Goal: Task Accomplishment & Management: Manage account settings

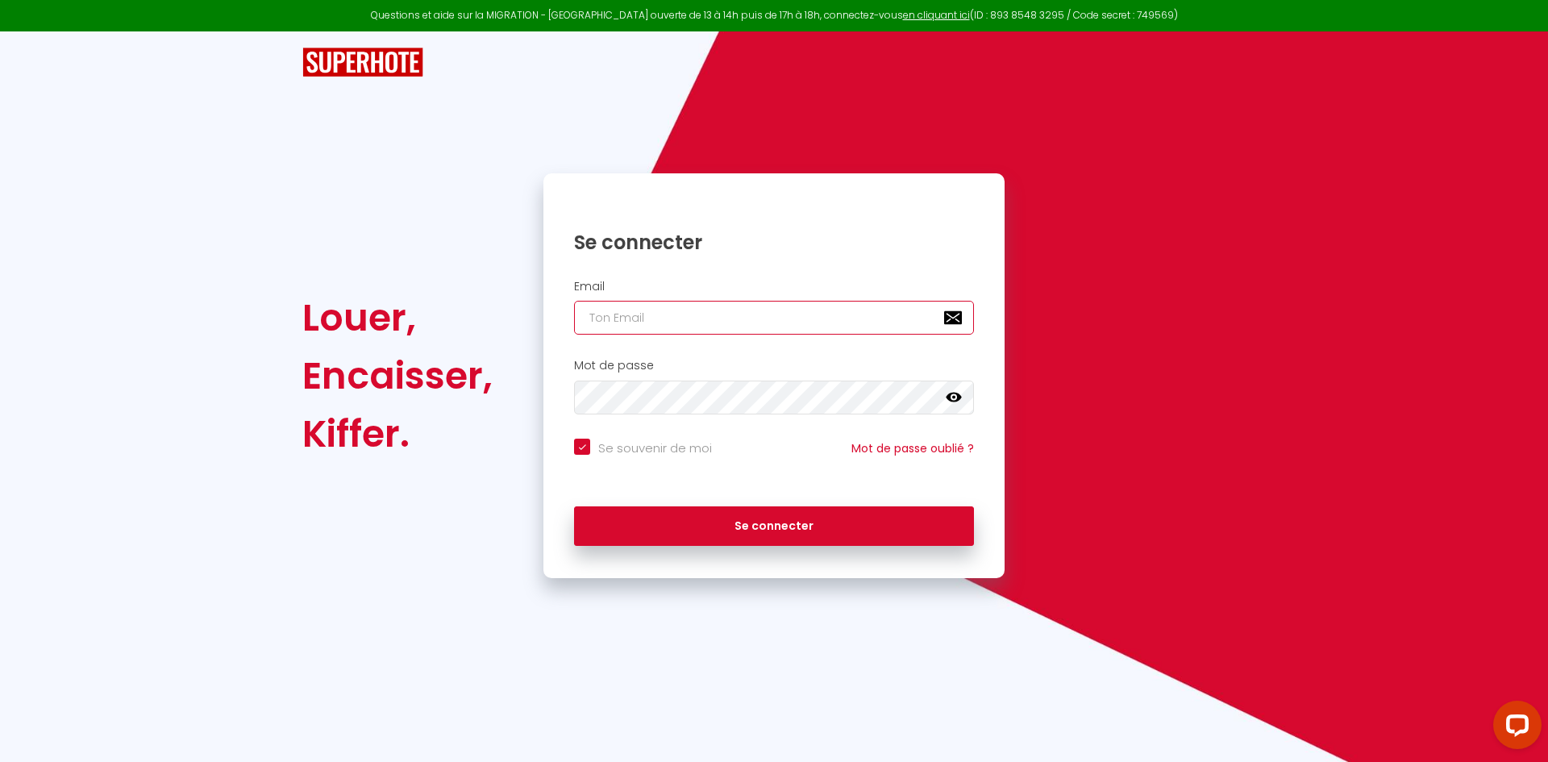
click at [610, 321] on input "email" at bounding box center [774, 318] width 400 height 34
type input "[EMAIL_ADDRESS][DOMAIN_NAME]"
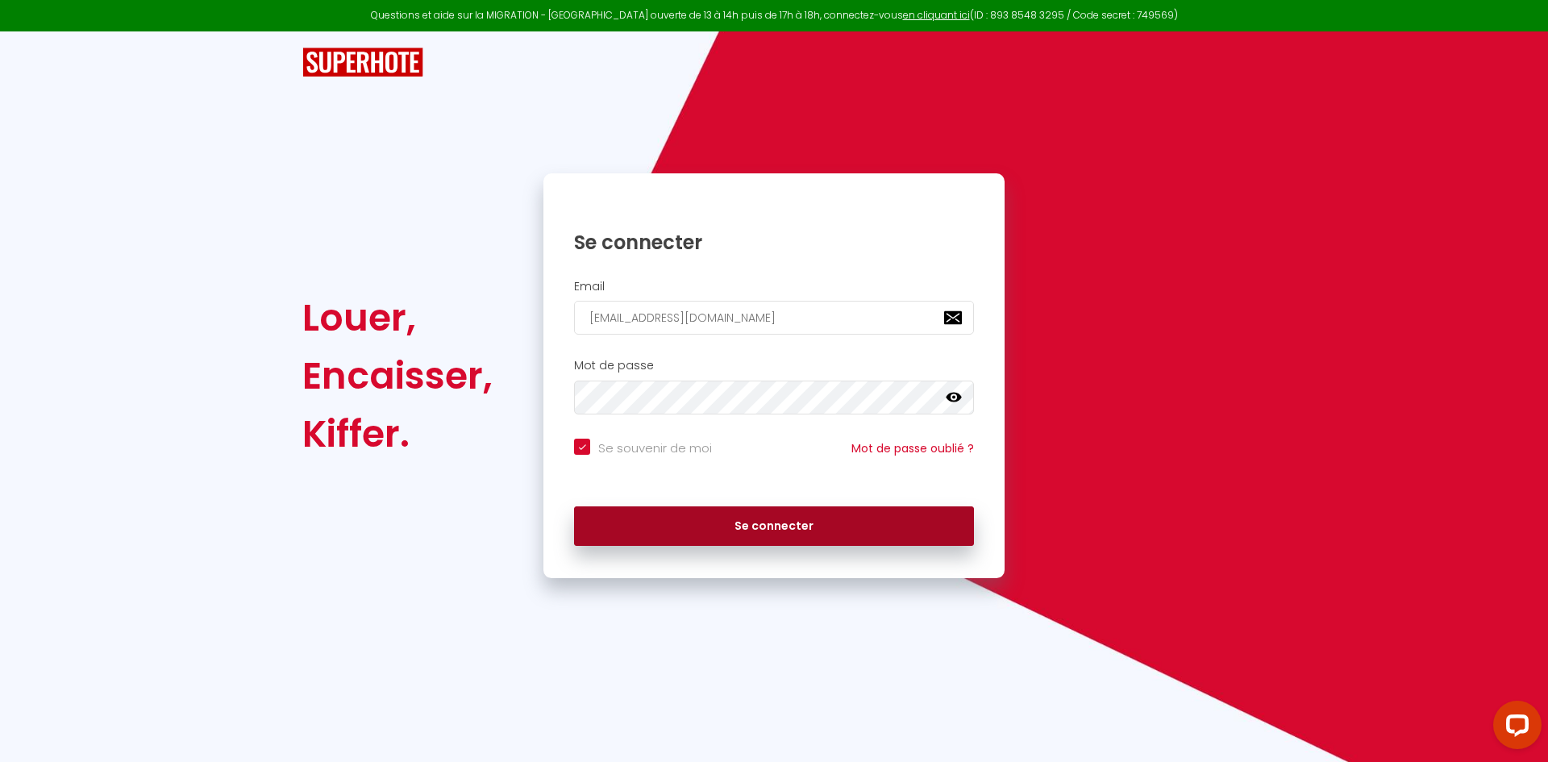
click at [782, 519] on button "Se connecter" at bounding box center [774, 526] width 400 height 40
checkbox input "true"
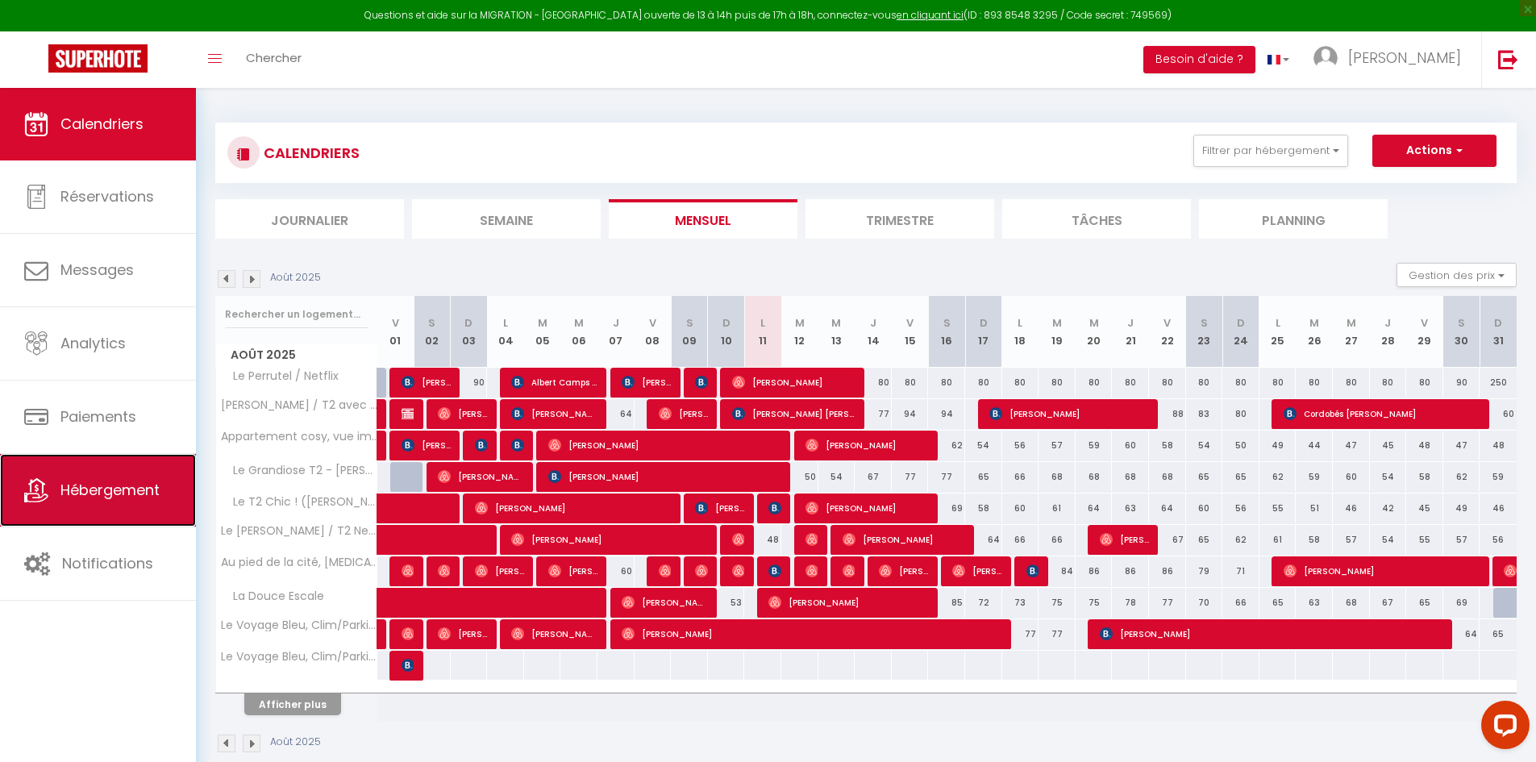
click at [88, 496] on span "Hébergement" at bounding box center [109, 490] width 99 height 20
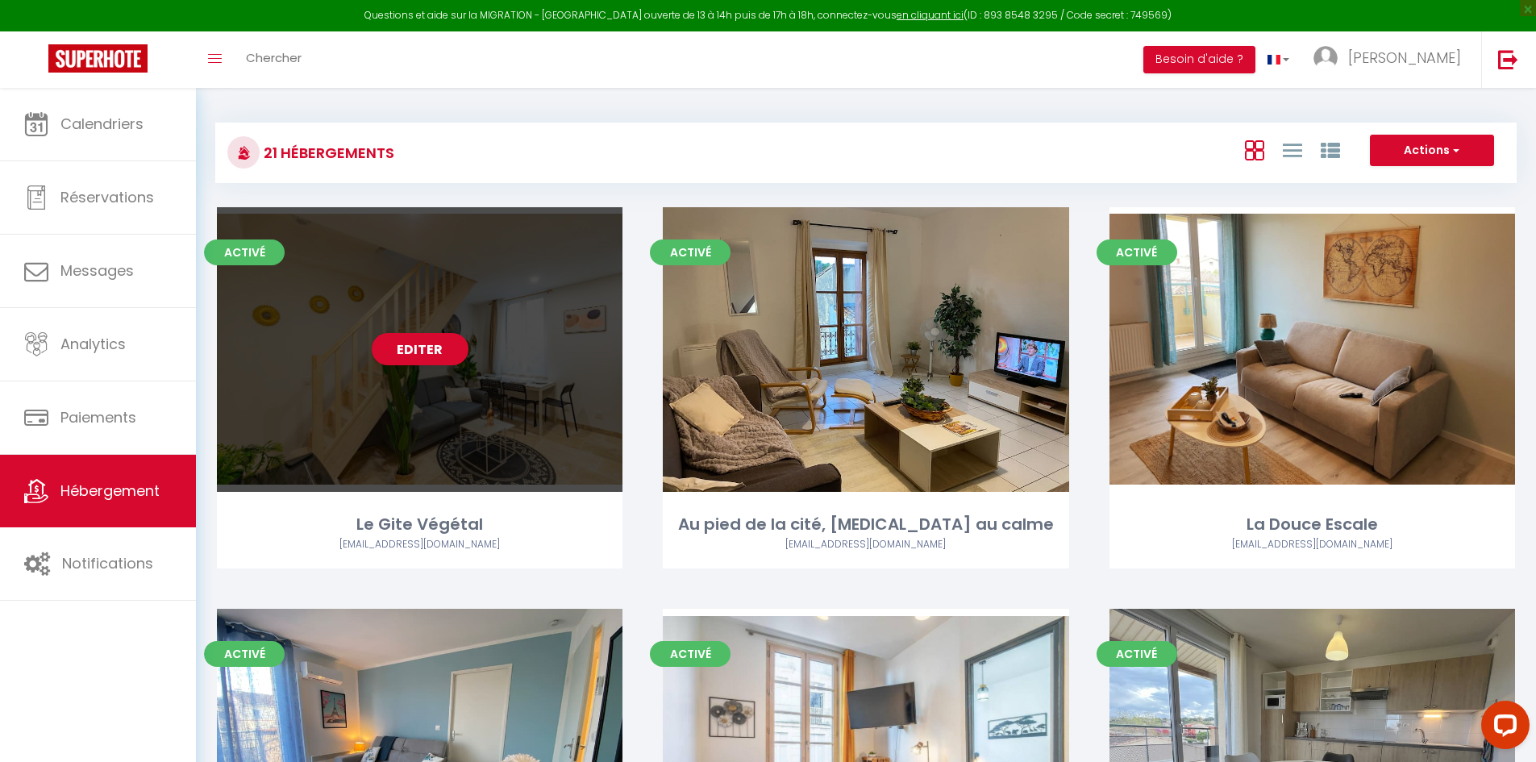
click at [604, 342] on div "Editer" at bounding box center [420, 349] width 406 height 285
click at [589, 340] on div "Editer" at bounding box center [420, 349] width 406 height 285
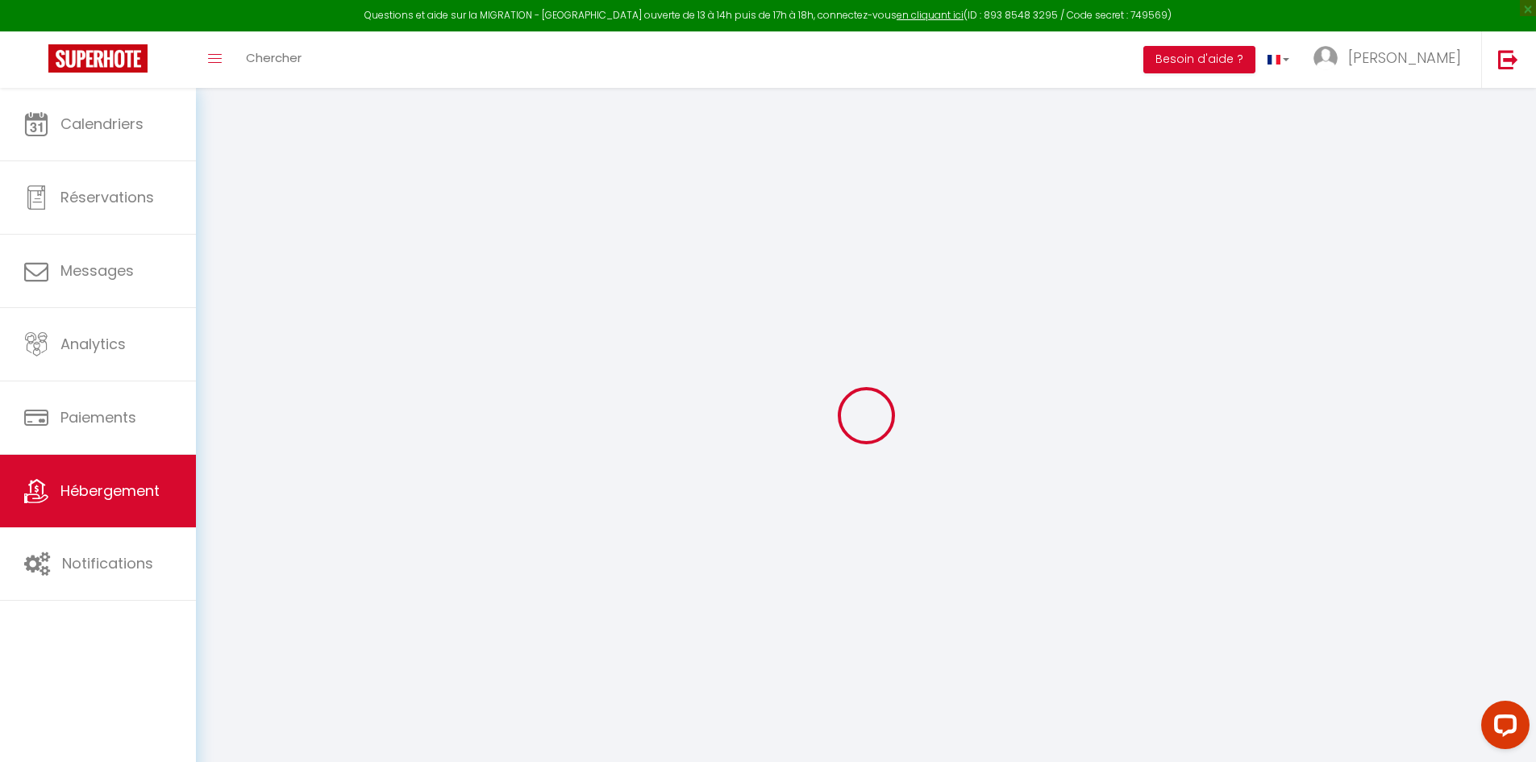
select select "+ 10 %"
select select "+ 157 %"
checkbox input "false"
checkbox input "true"
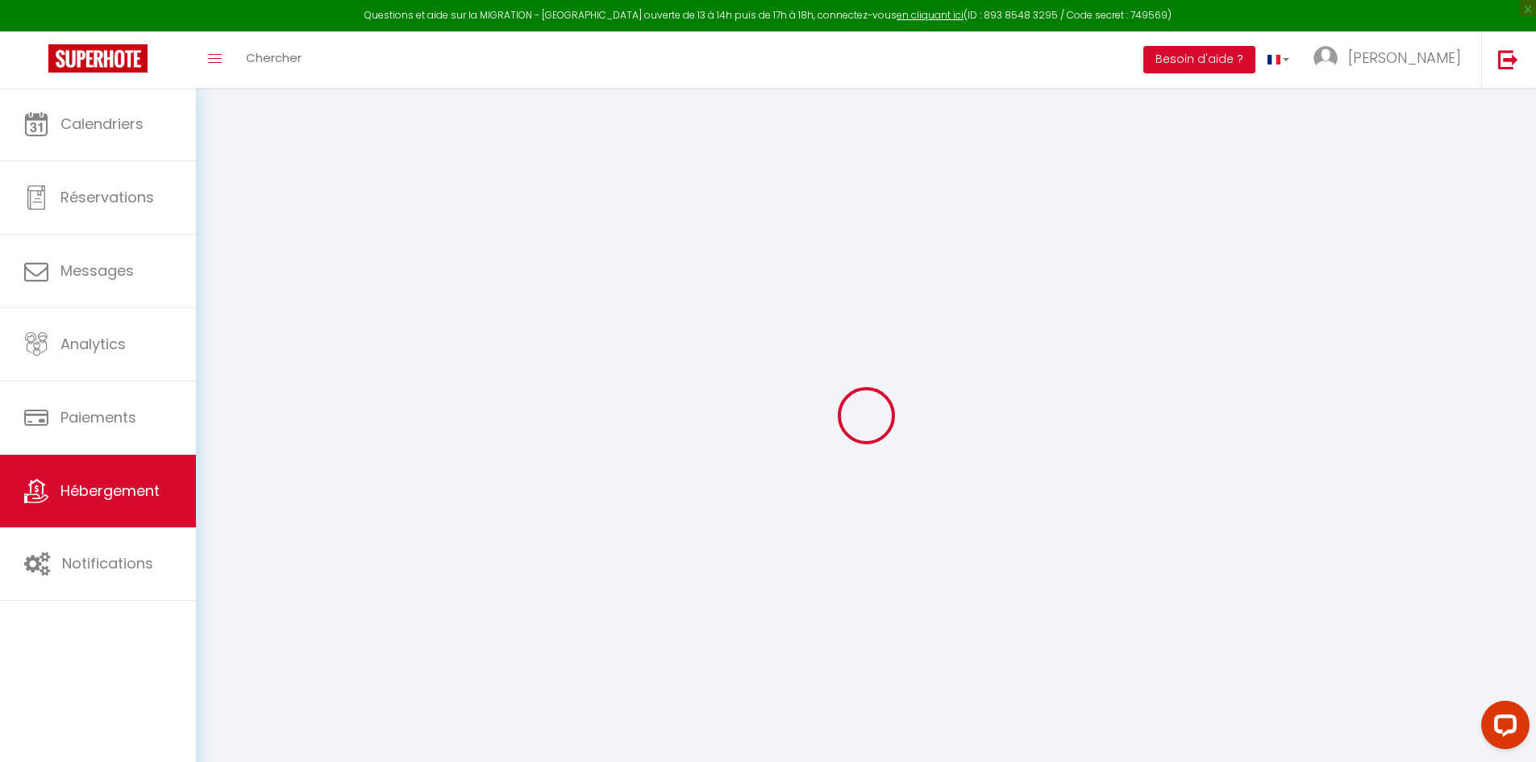
checkbox input "false"
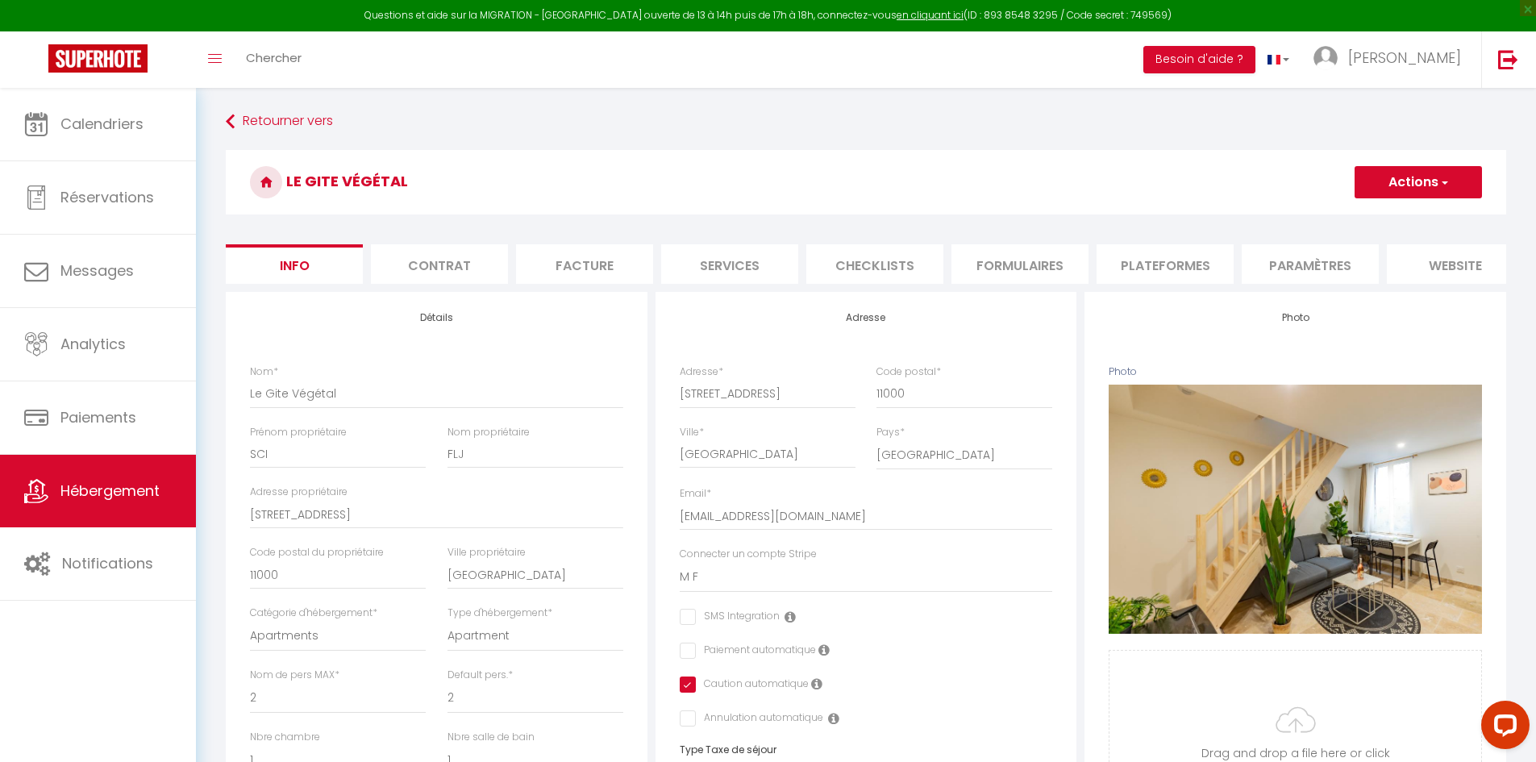
checkbox input "false"
checkbox input "true"
checkbox input "false"
click at [1172, 260] on li "Plateformes" at bounding box center [1165, 264] width 137 height 40
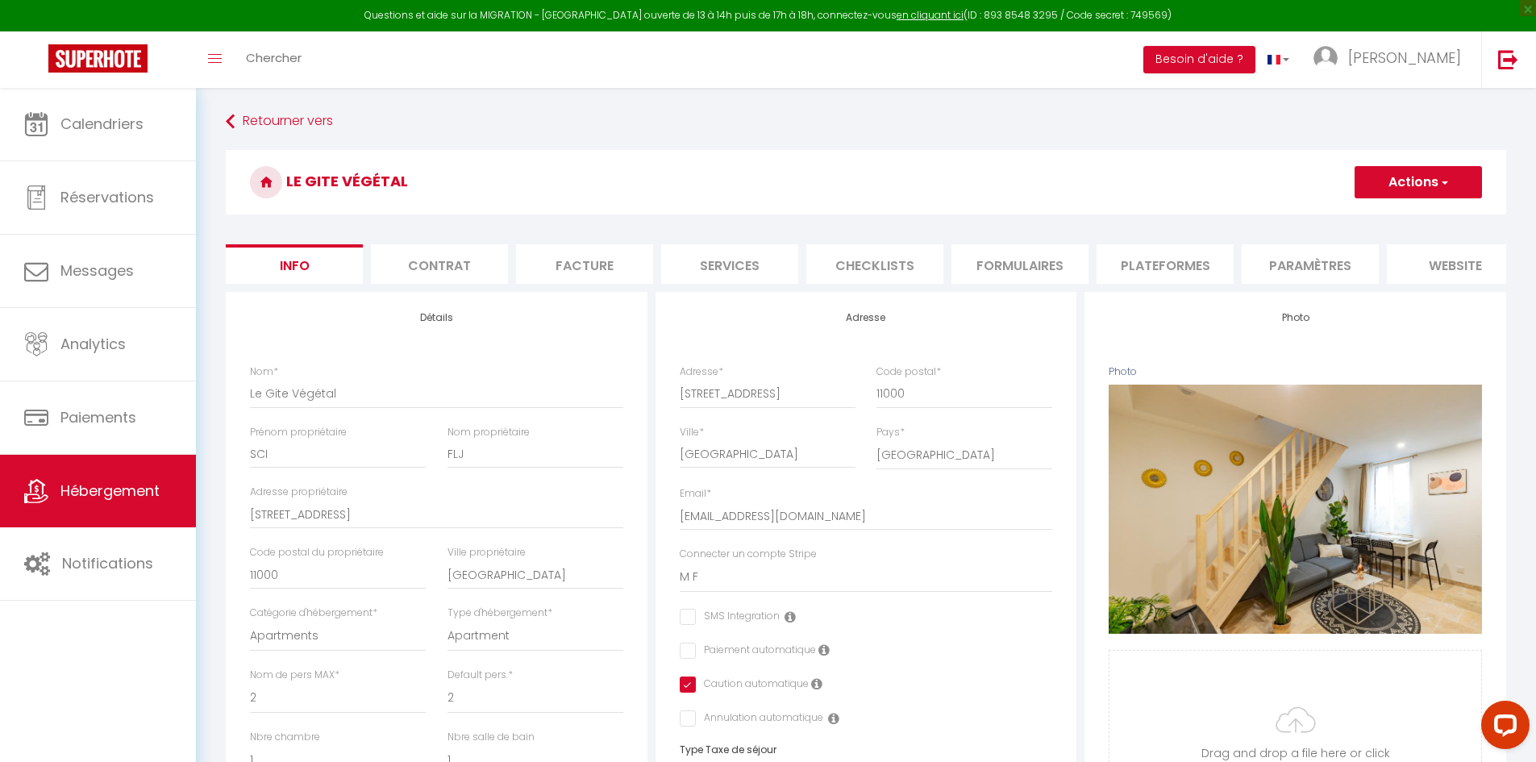
select select "7563-1399563535748056785"
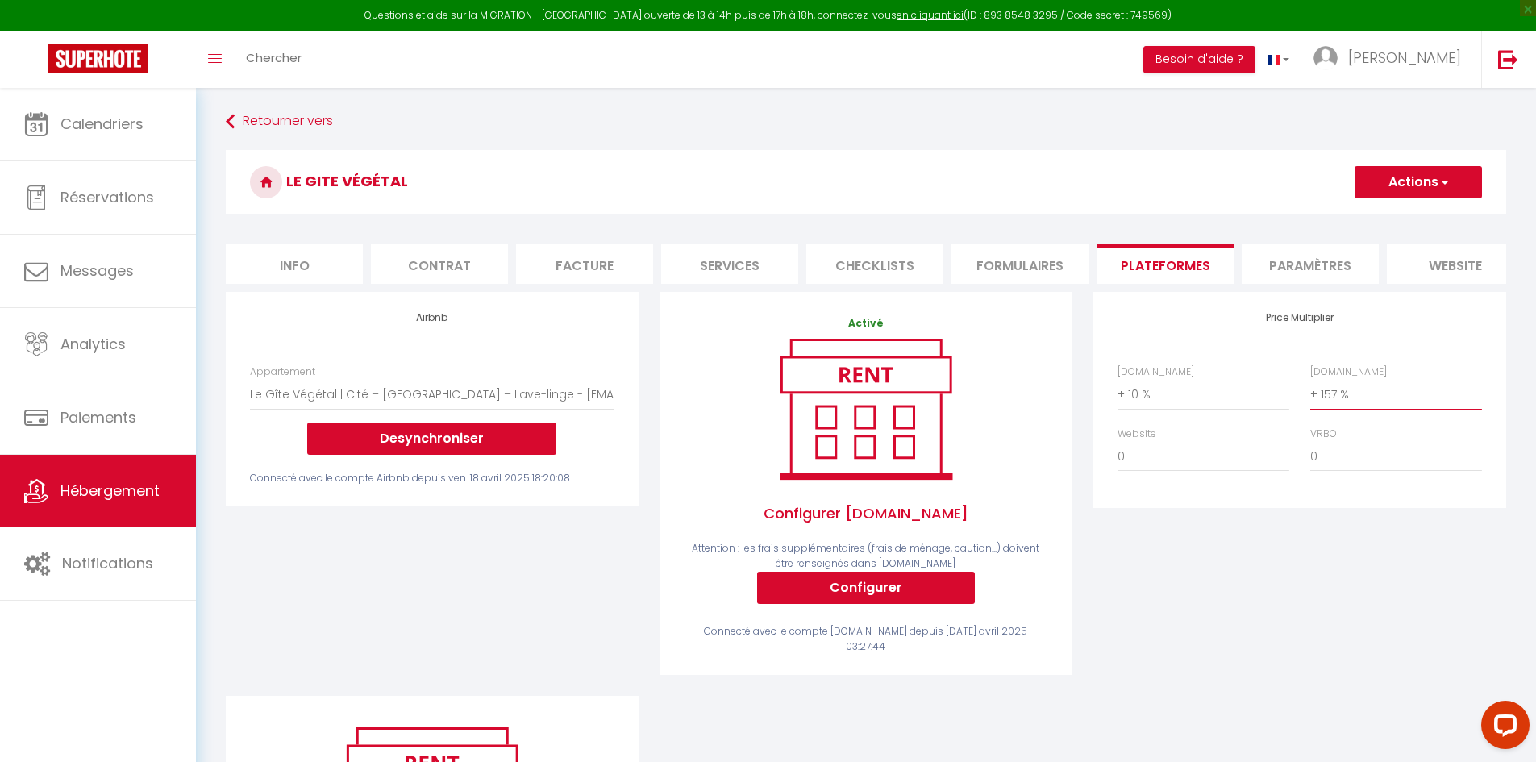
click at [1330, 401] on select "0 + 1 % + 2 % + 3 % + 4 % + 5 % + 6 % + 7 % + 8 % + 9 %" at bounding box center [1396, 394] width 172 height 31
click at [1310, 391] on select "0 + 1 % + 2 % + 3 % + 4 % + 5 % + 6 % + 7 % + 8 % + 9 %" at bounding box center [1396, 394] width 172 height 31
click at [1379, 181] on button "Actions" at bounding box center [1418, 182] width 127 height 32
click at [1344, 395] on select "0 + 1 % + 2 % + 3 % + 4 % + 5 % + 6 % + 7 % + 8 % + 9 %" at bounding box center [1396, 394] width 172 height 31
select select "+ 130 %"
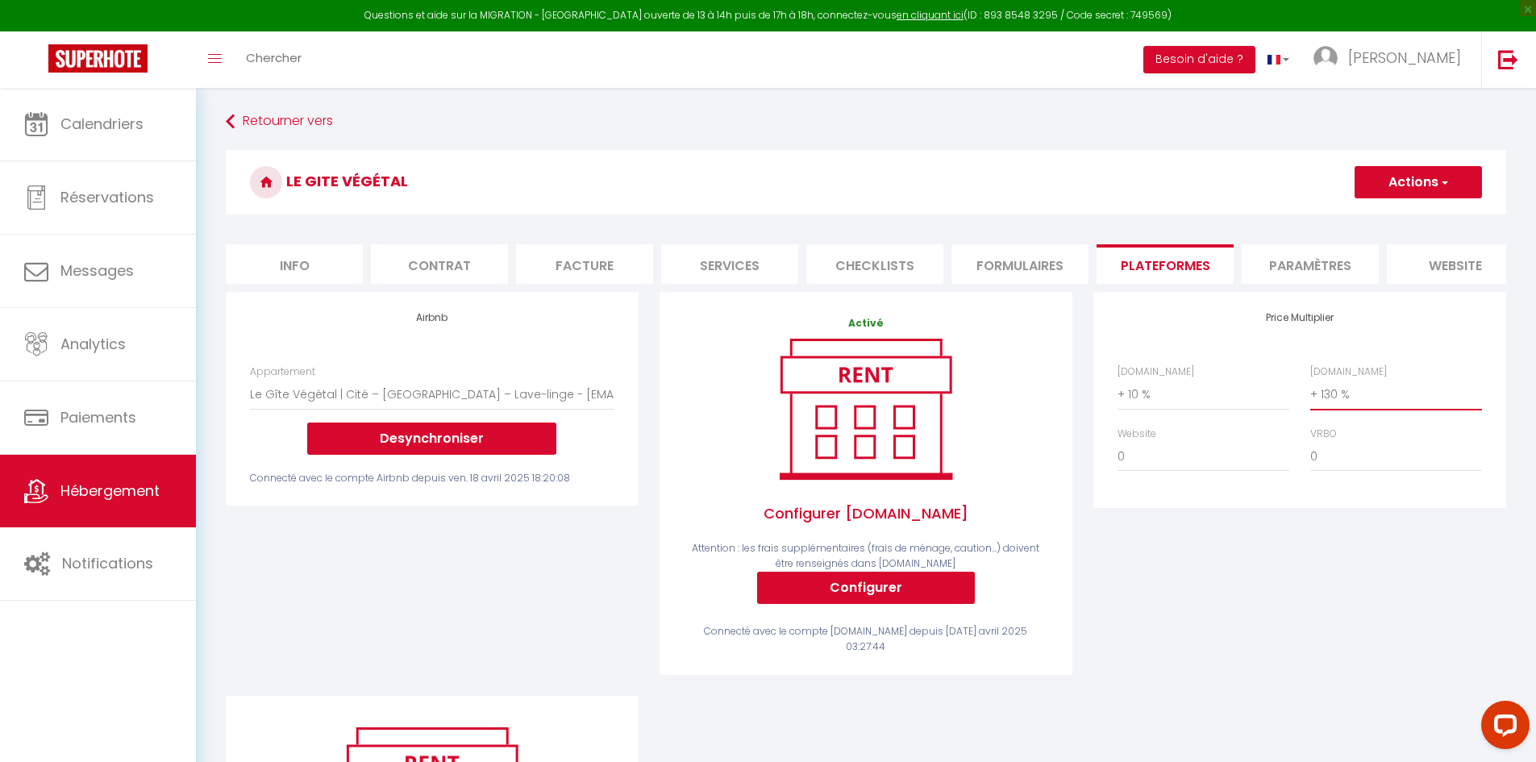
click at [1310, 391] on select "0 + 1 % + 2 % + 3 % + 4 % + 5 % + 6 % + 7 % + 8 % + 9 %" at bounding box center [1396, 394] width 172 height 31
click at [1421, 189] on button "Actions" at bounding box center [1418, 182] width 127 height 32
click at [1411, 219] on link "Enregistrer" at bounding box center [1417, 217] width 127 height 21
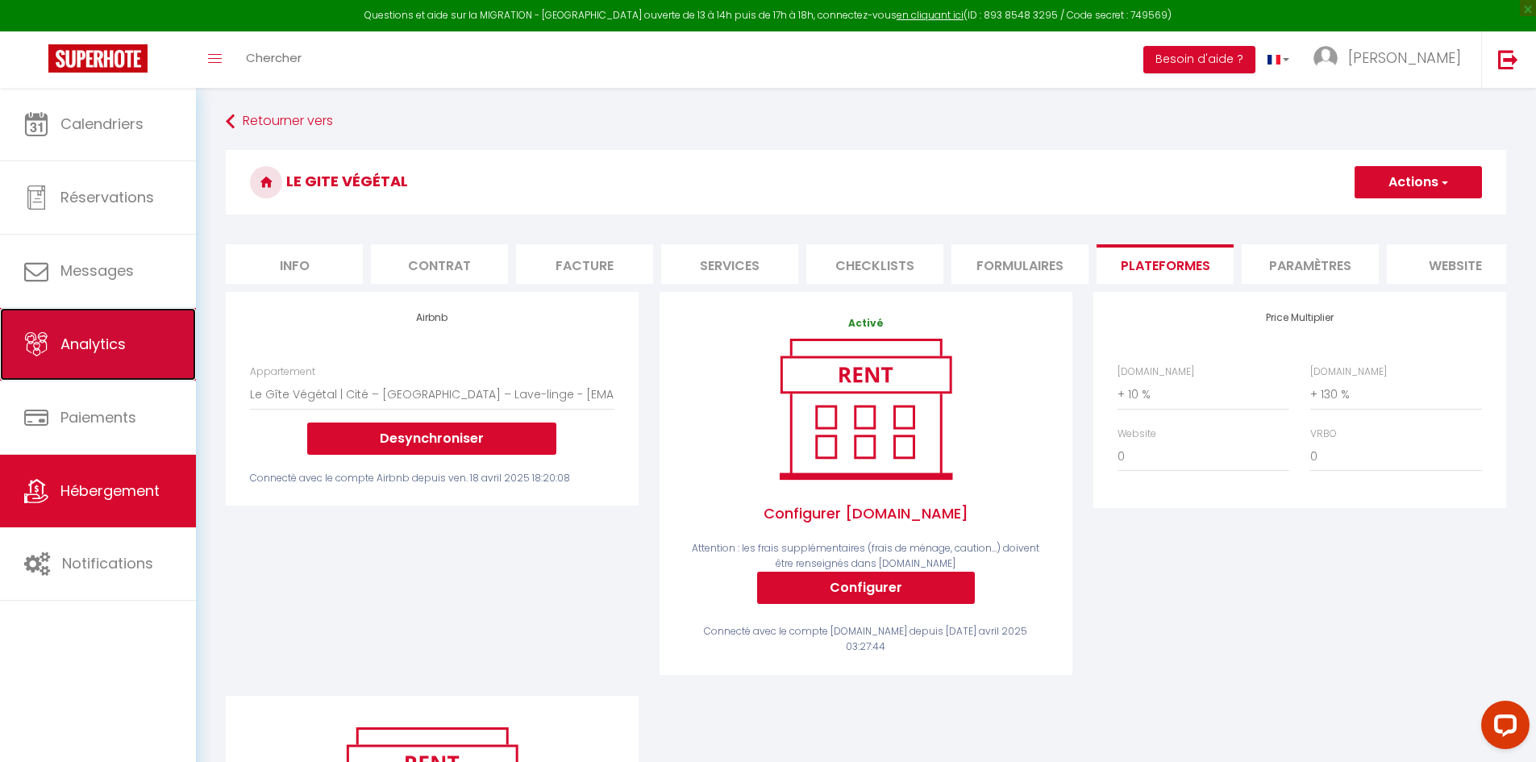
click at [77, 339] on span "Analytics" at bounding box center [92, 344] width 65 height 20
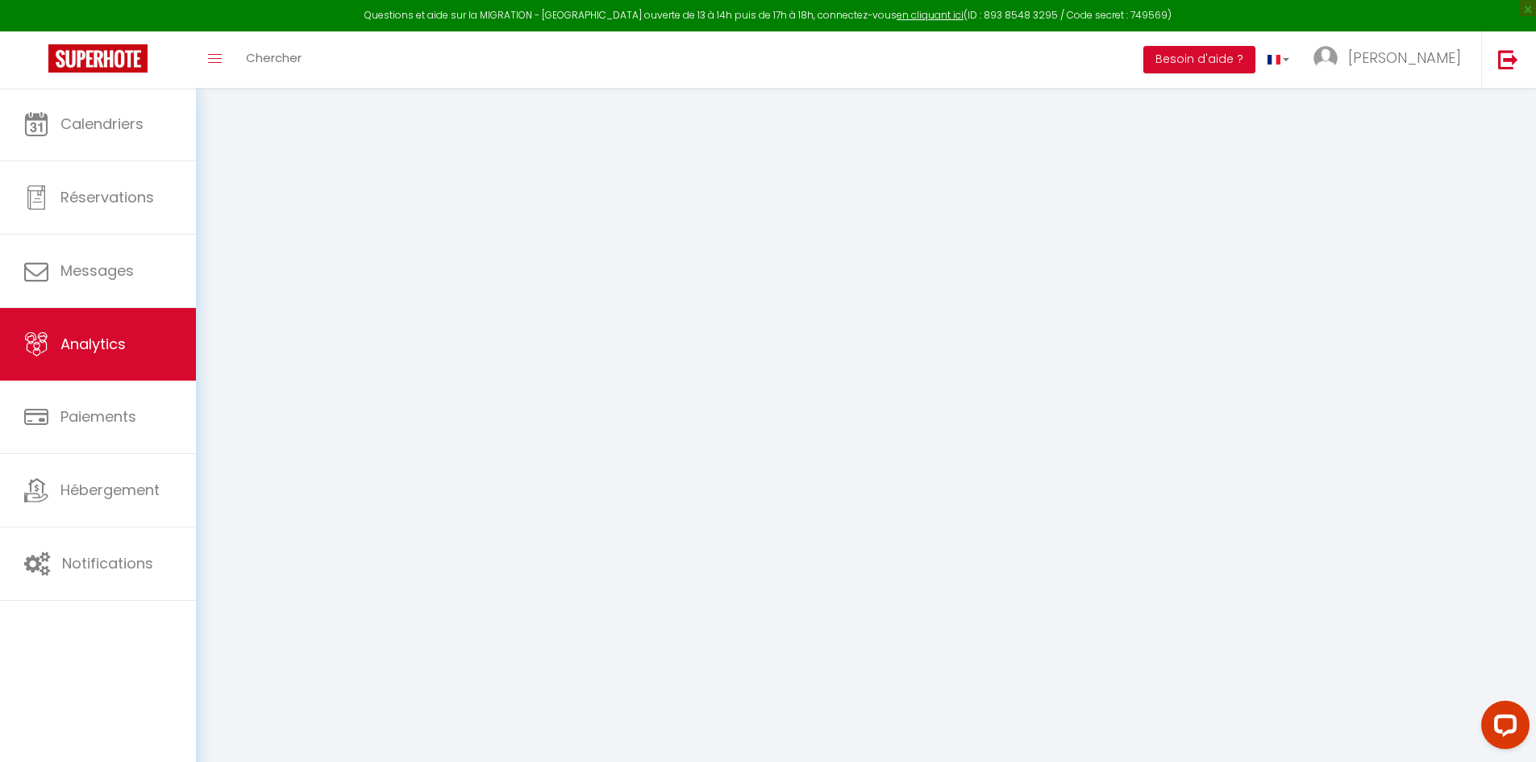
select select "2025"
select select "8"
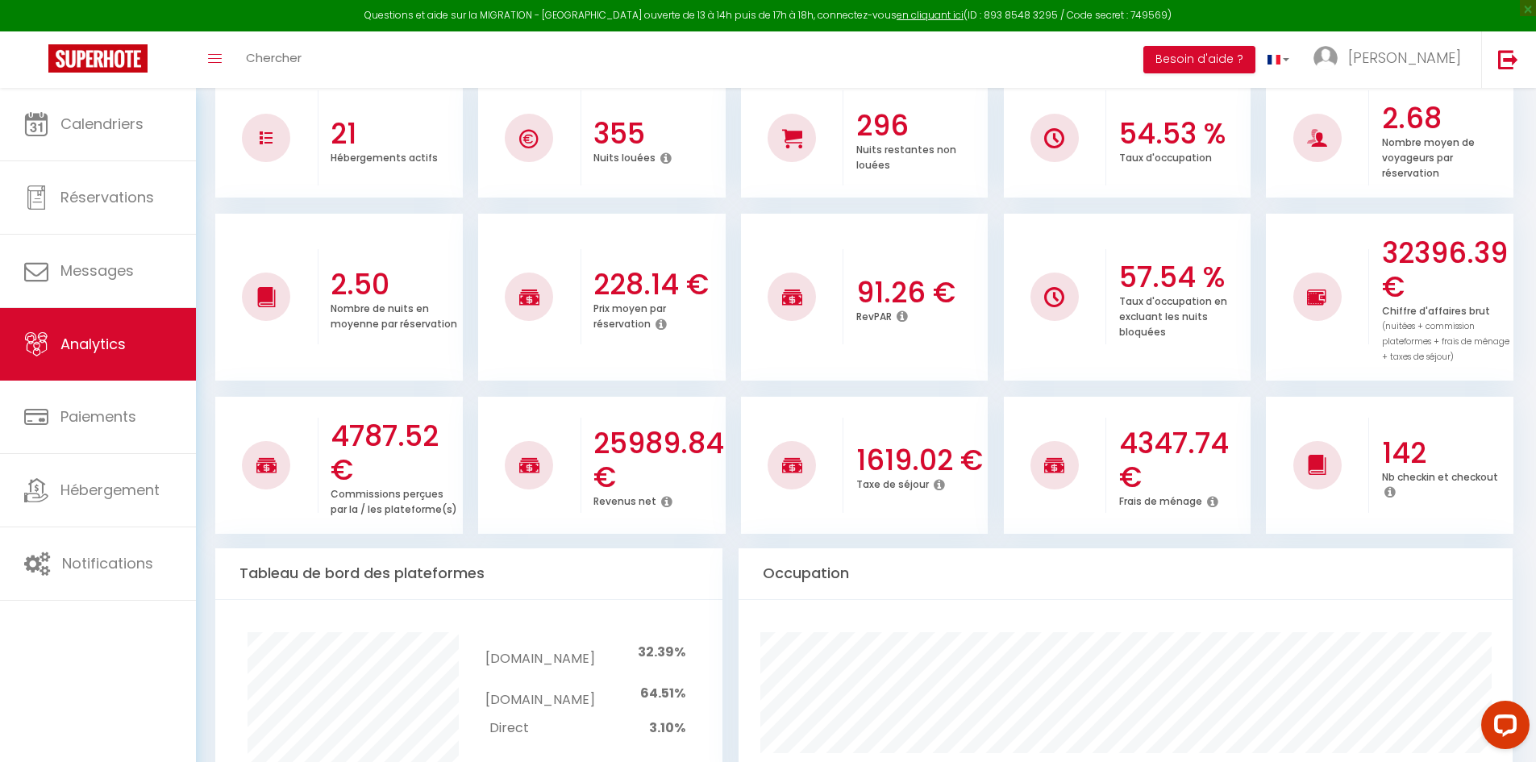
scroll to position [564, 0]
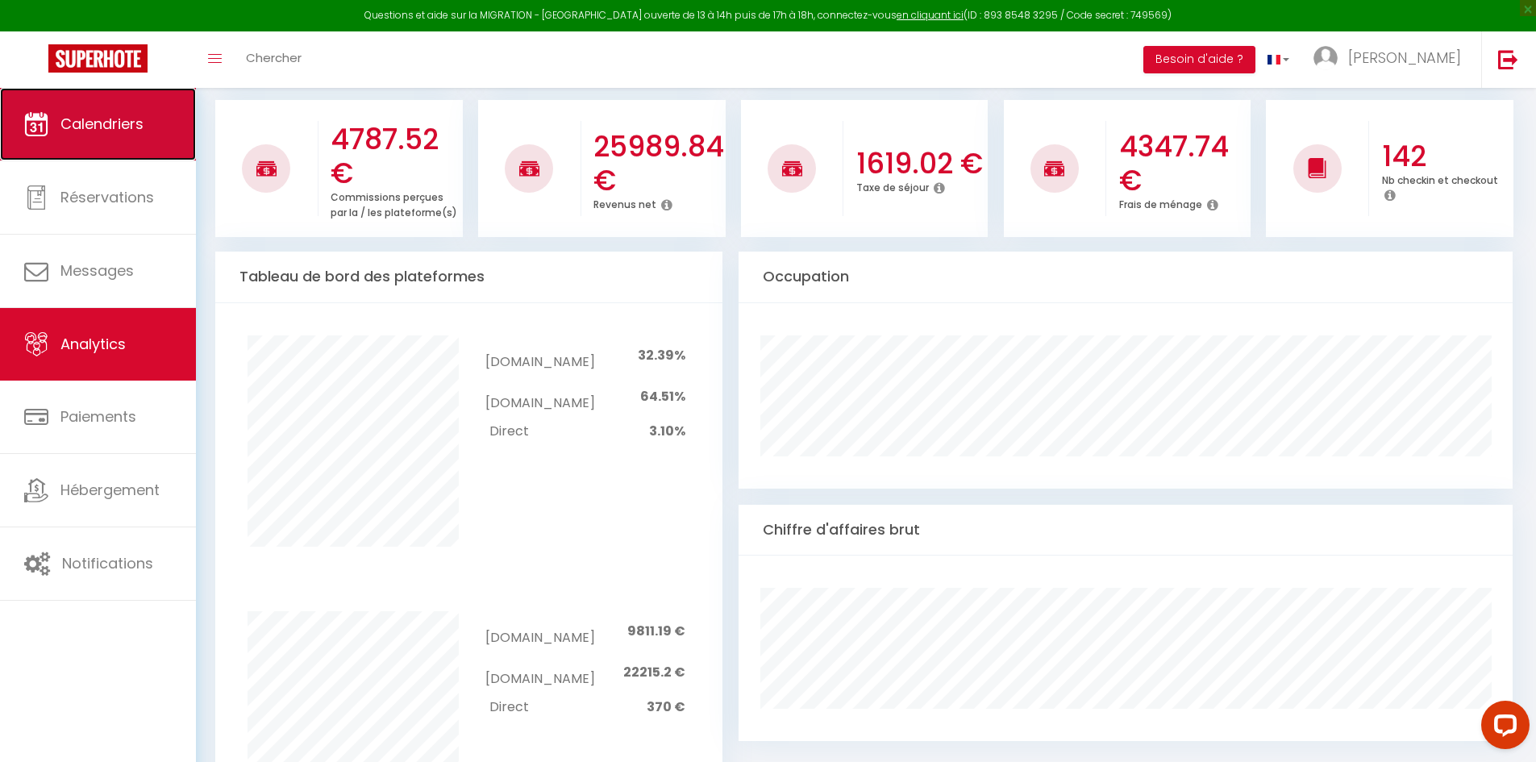
click at [120, 139] on link "Calendriers" at bounding box center [98, 124] width 196 height 73
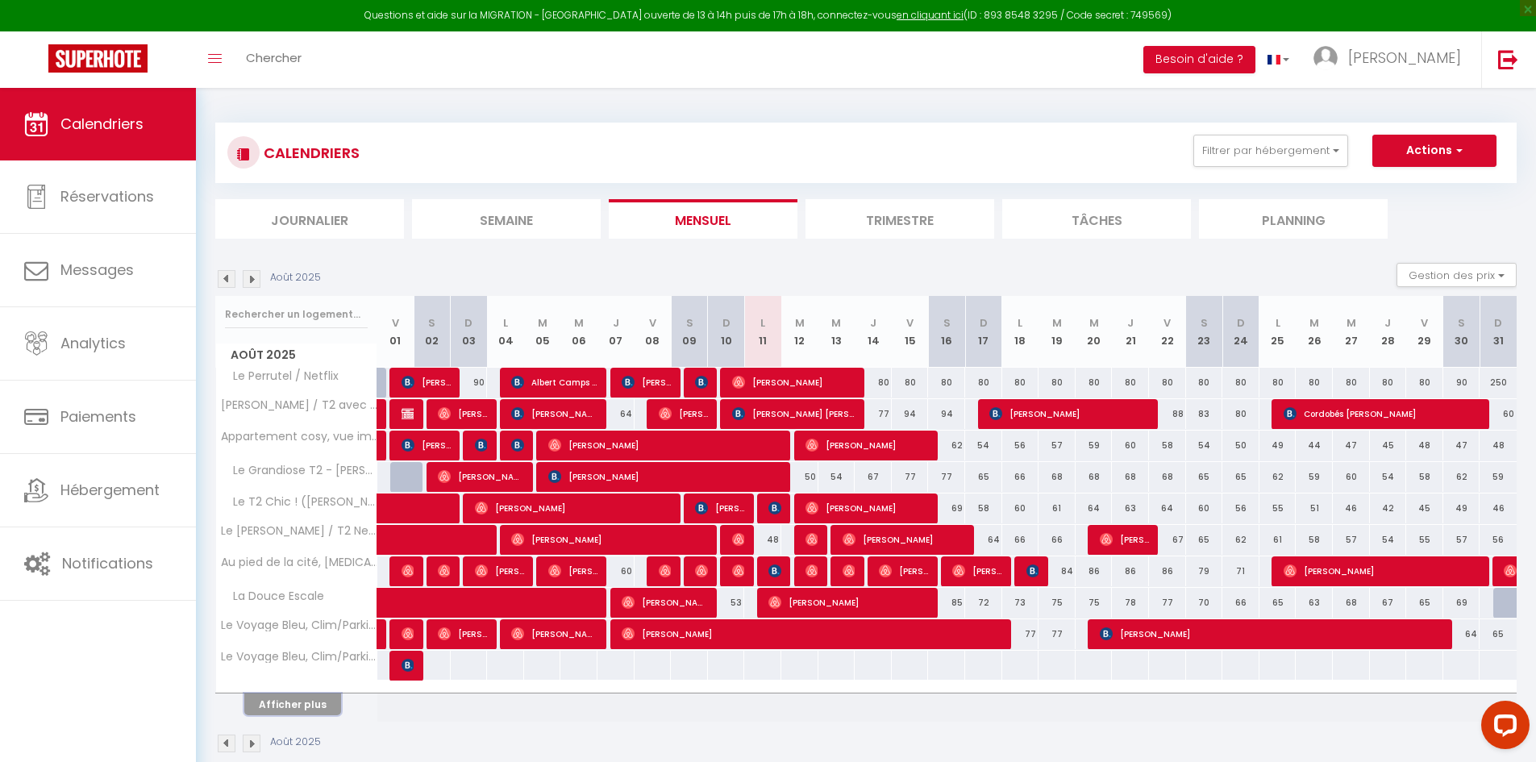
click at [293, 703] on button "Afficher plus" at bounding box center [292, 704] width 97 height 22
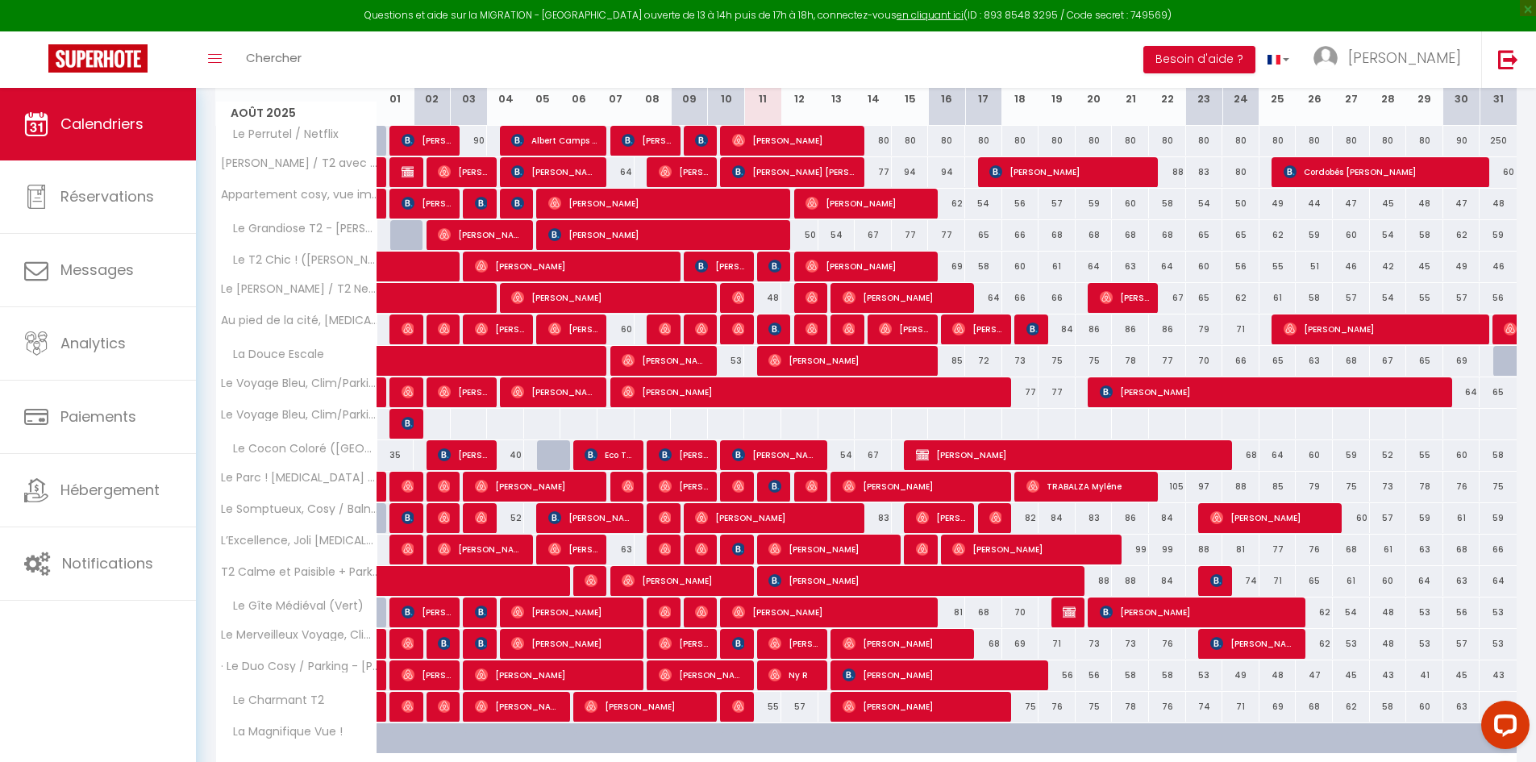
scroll to position [341, 0]
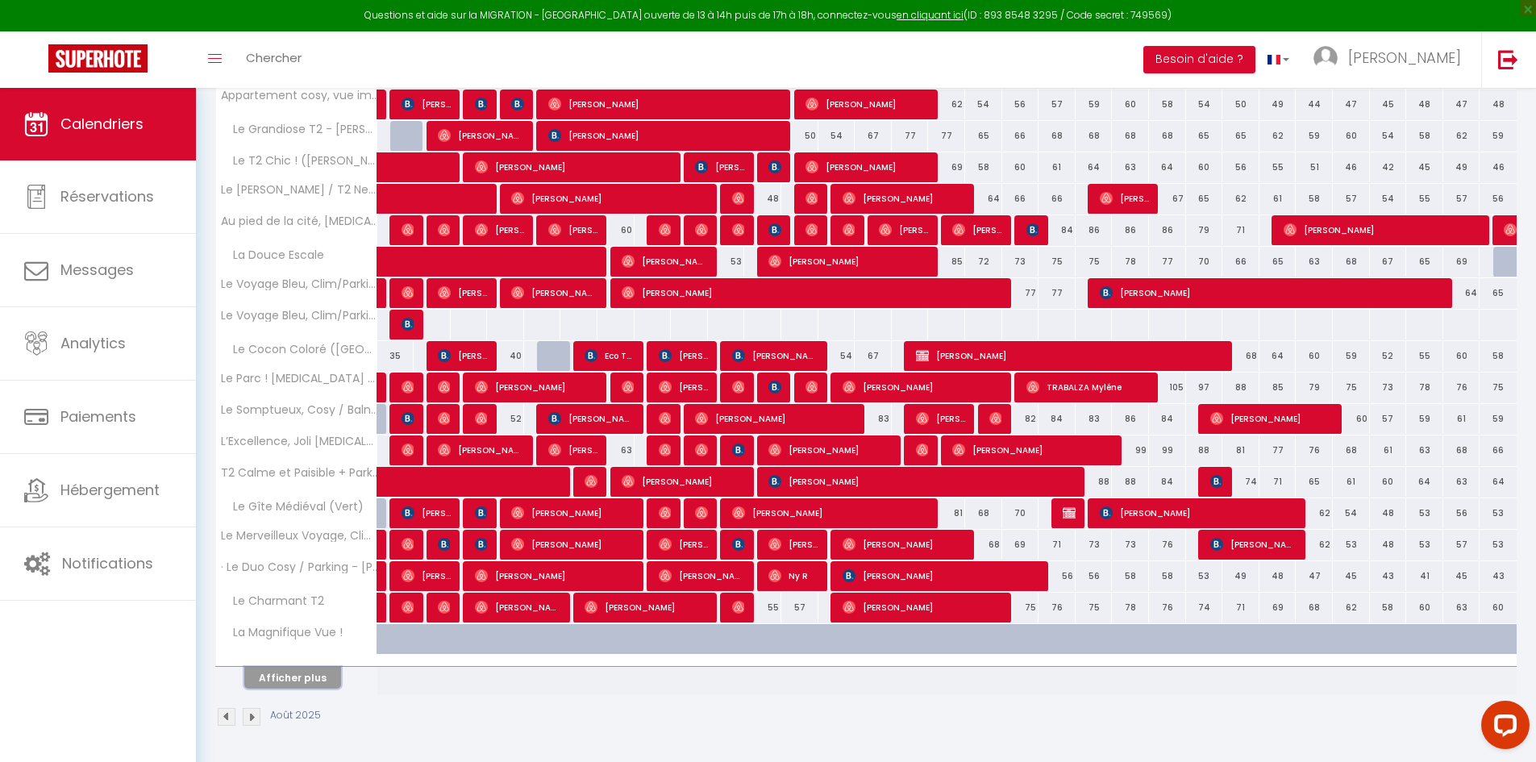
click at [297, 677] on button "Afficher plus" at bounding box center [292, 678] width 97 height 22
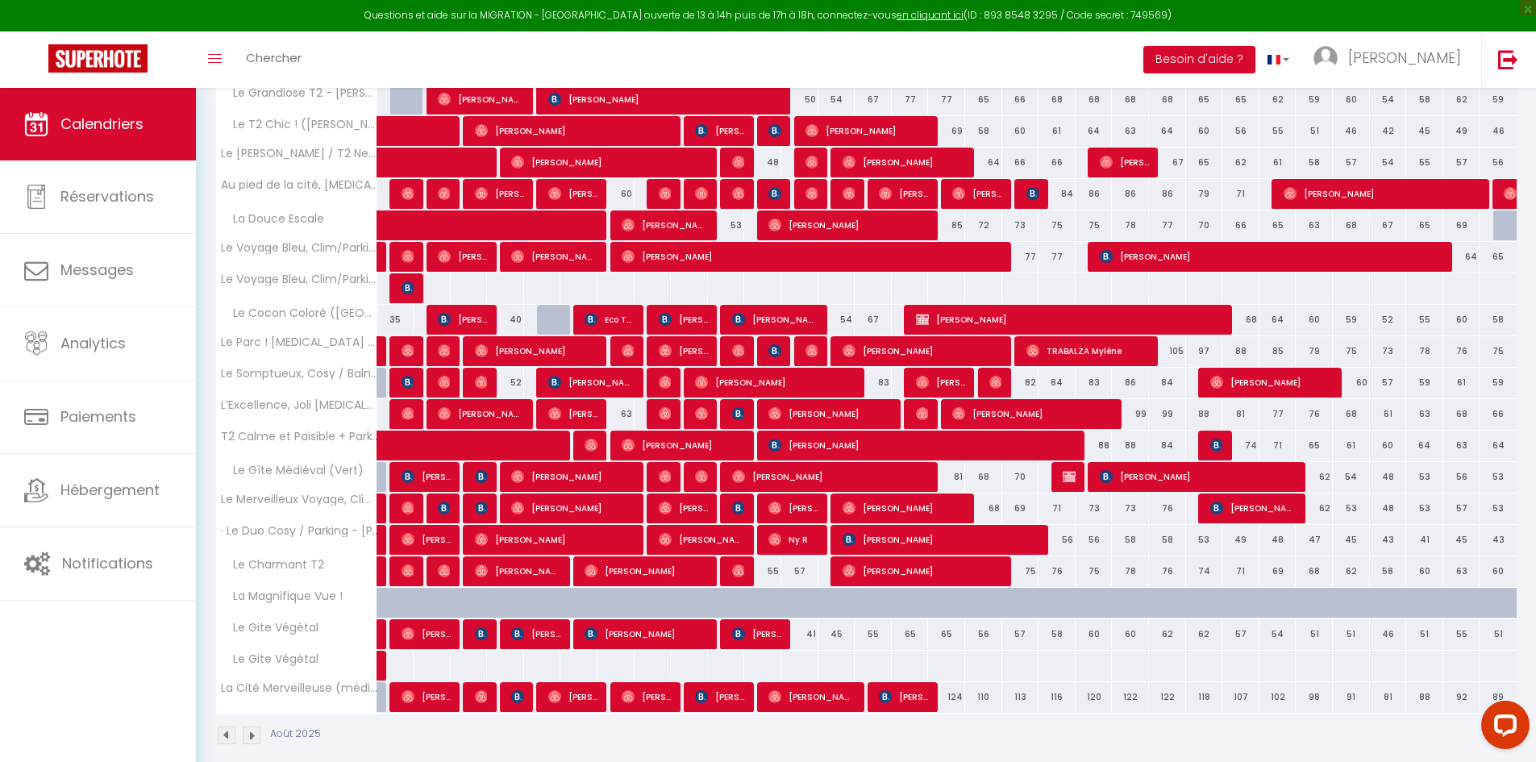
scroll to position [396, 0]
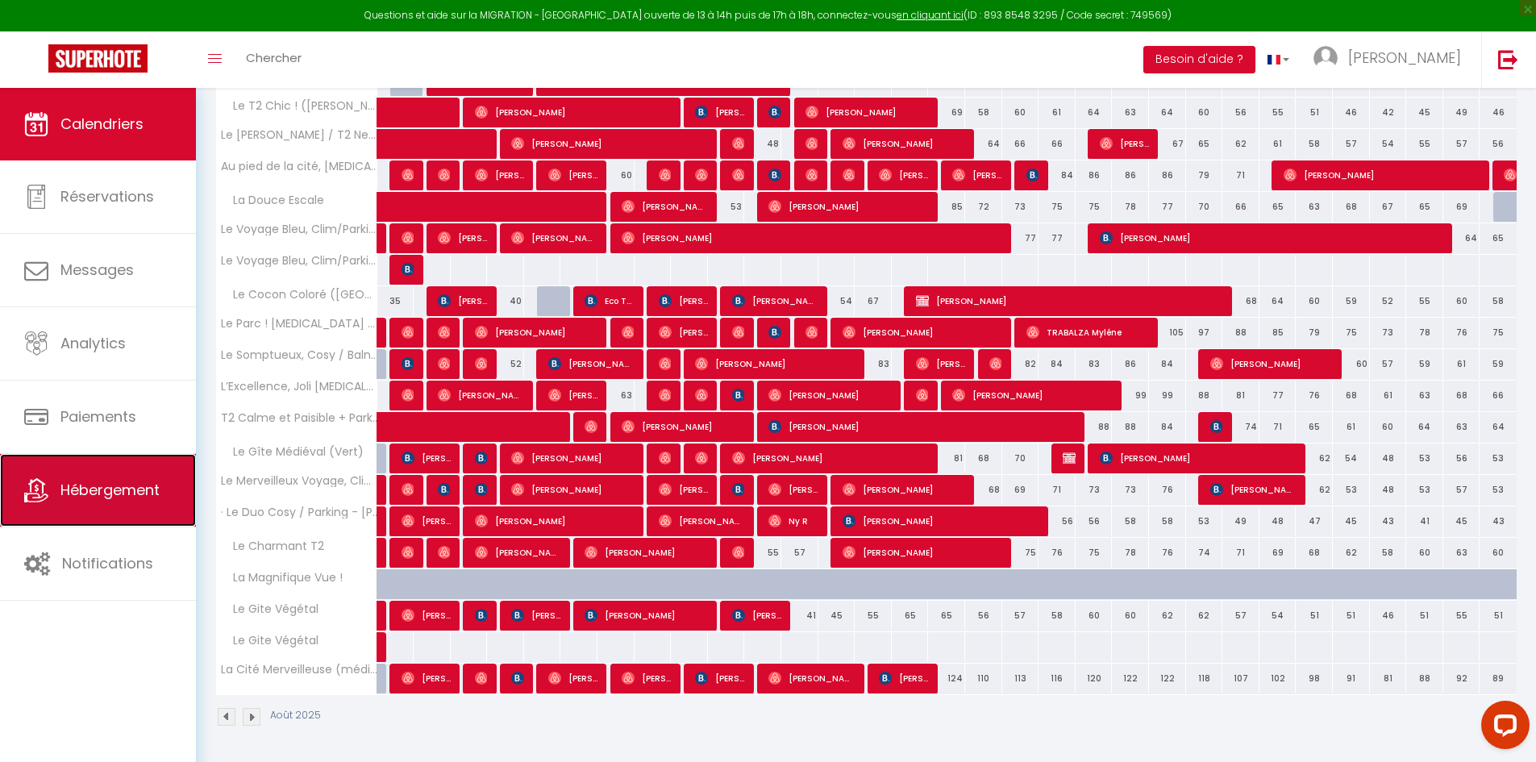
click at [106, 477] on link "Hébergement" at bounding box center [98, 490] width 196 height 73
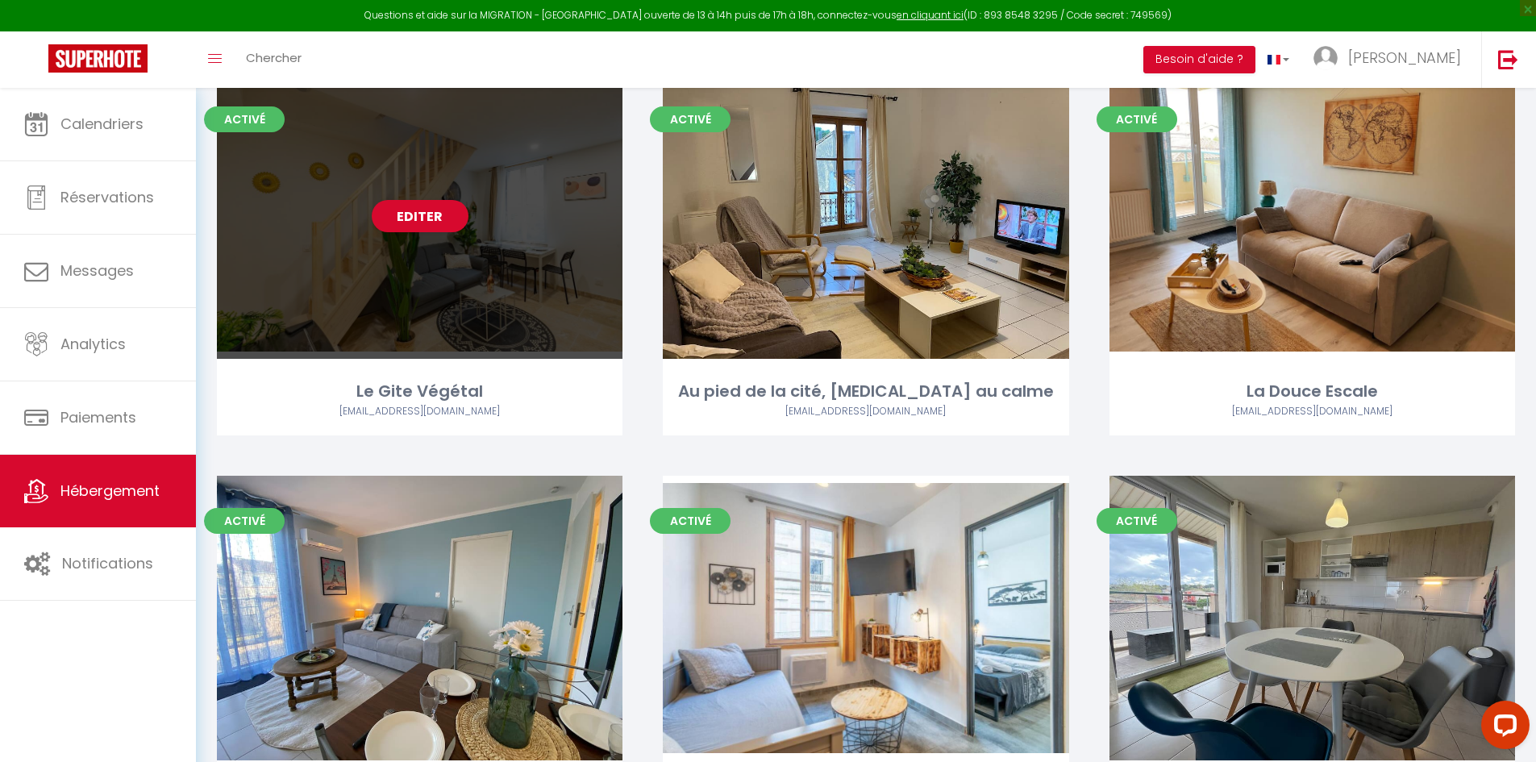
scroll to position [161, 0]
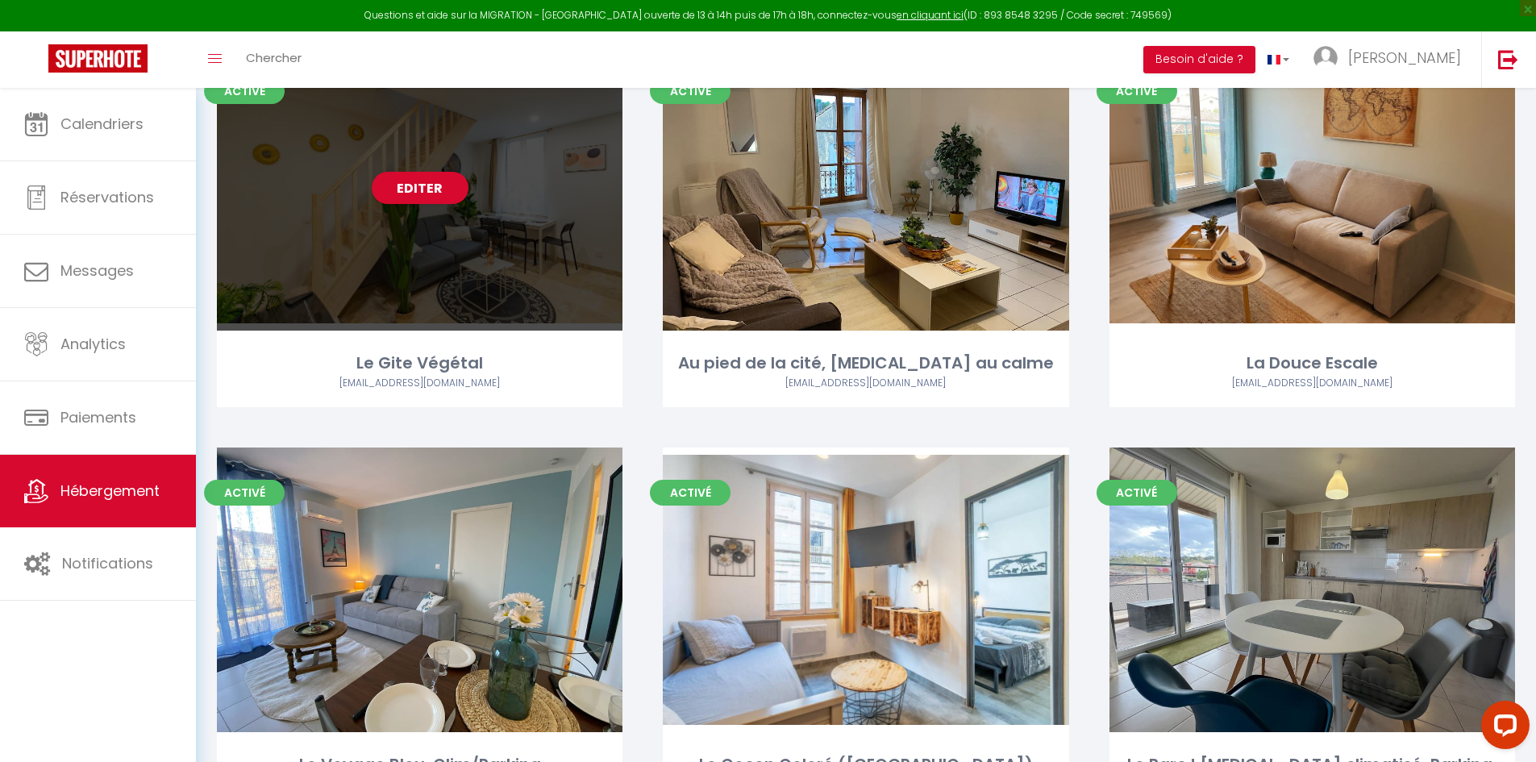
click at [321, 253] on div "Editer" at bounding box center [420, 188] width 406 height 285
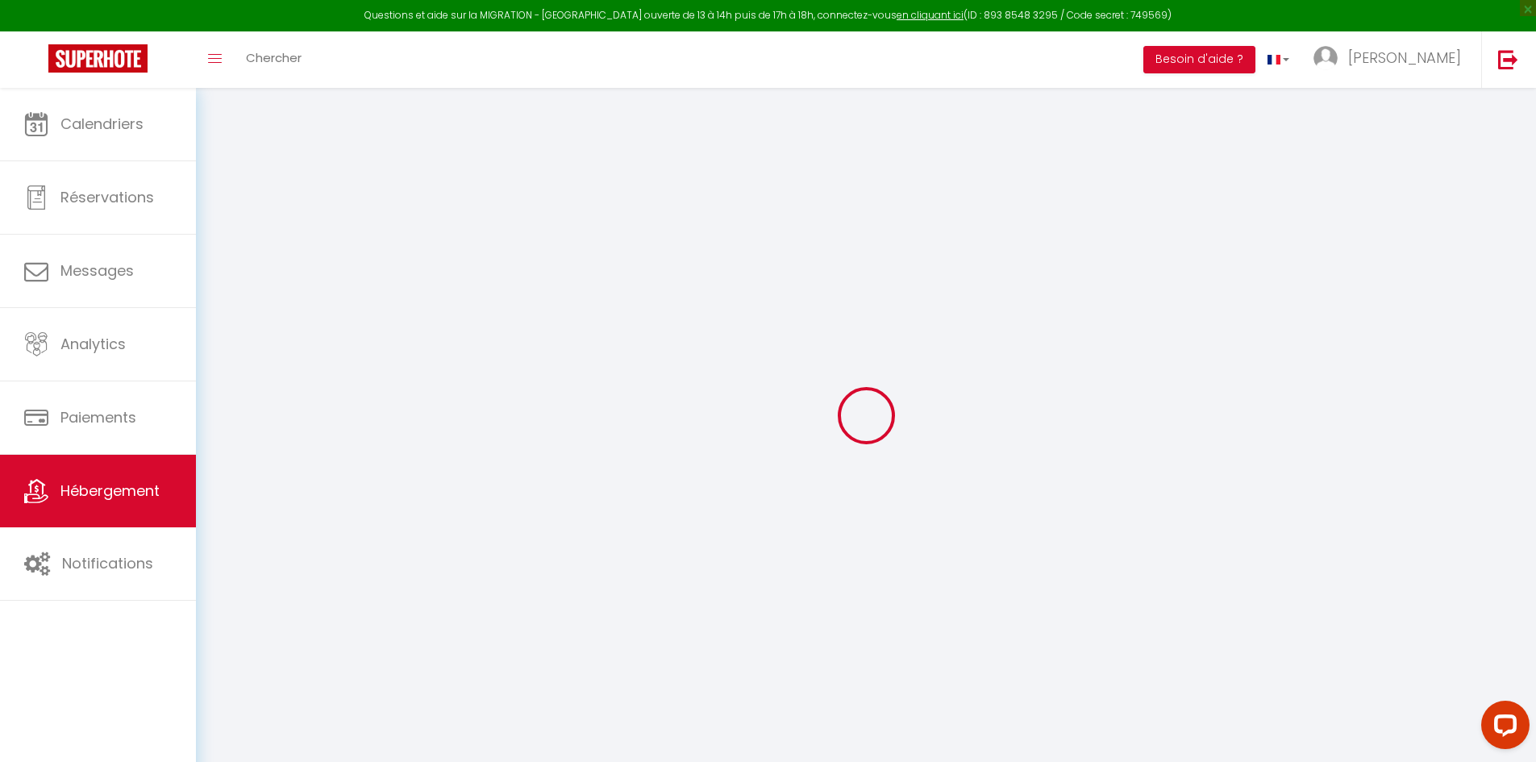
select select "+ 10 %"
select select "+ 130 %"
checkbox input "false"
checkbox input "true"
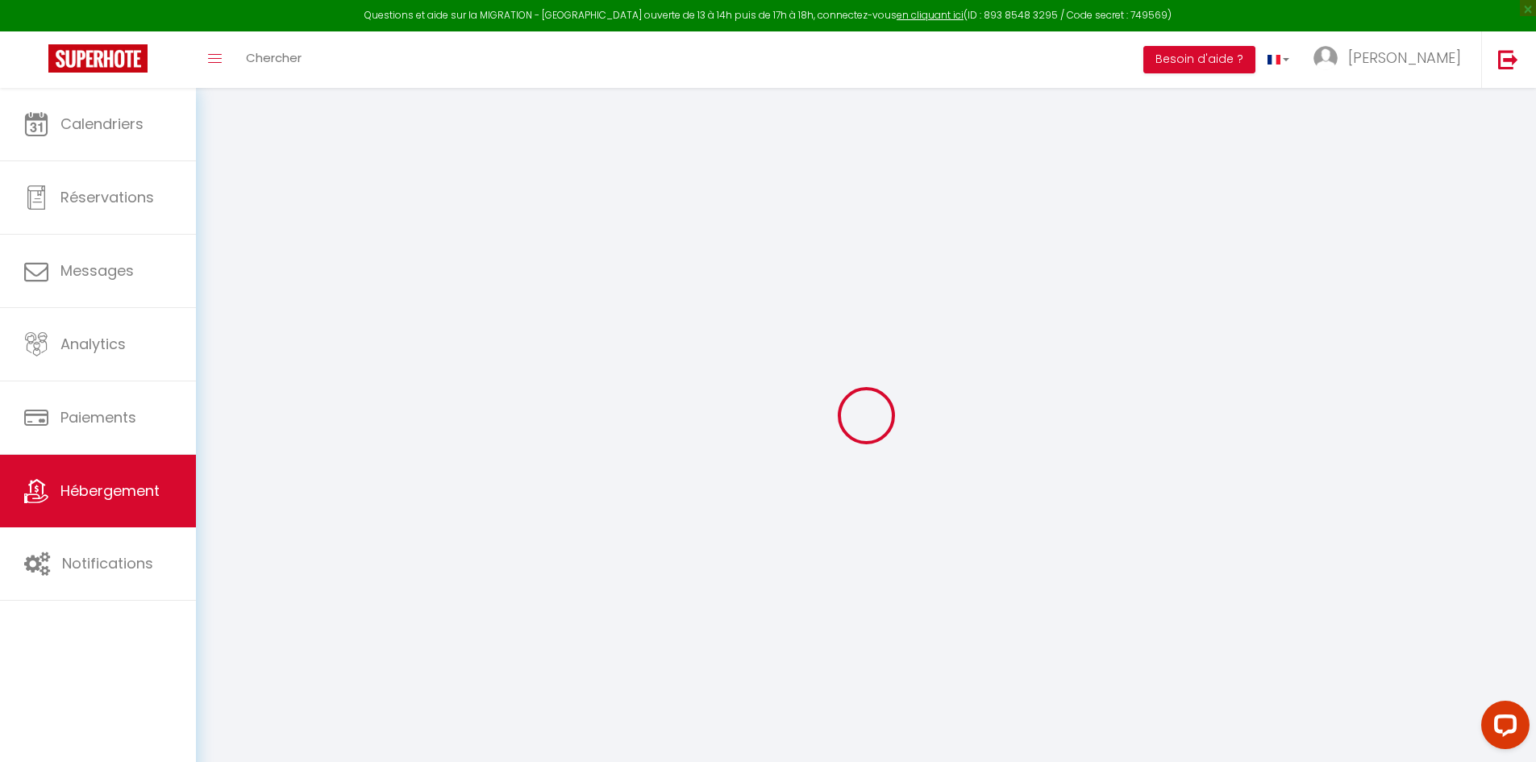
checkbox input "false"
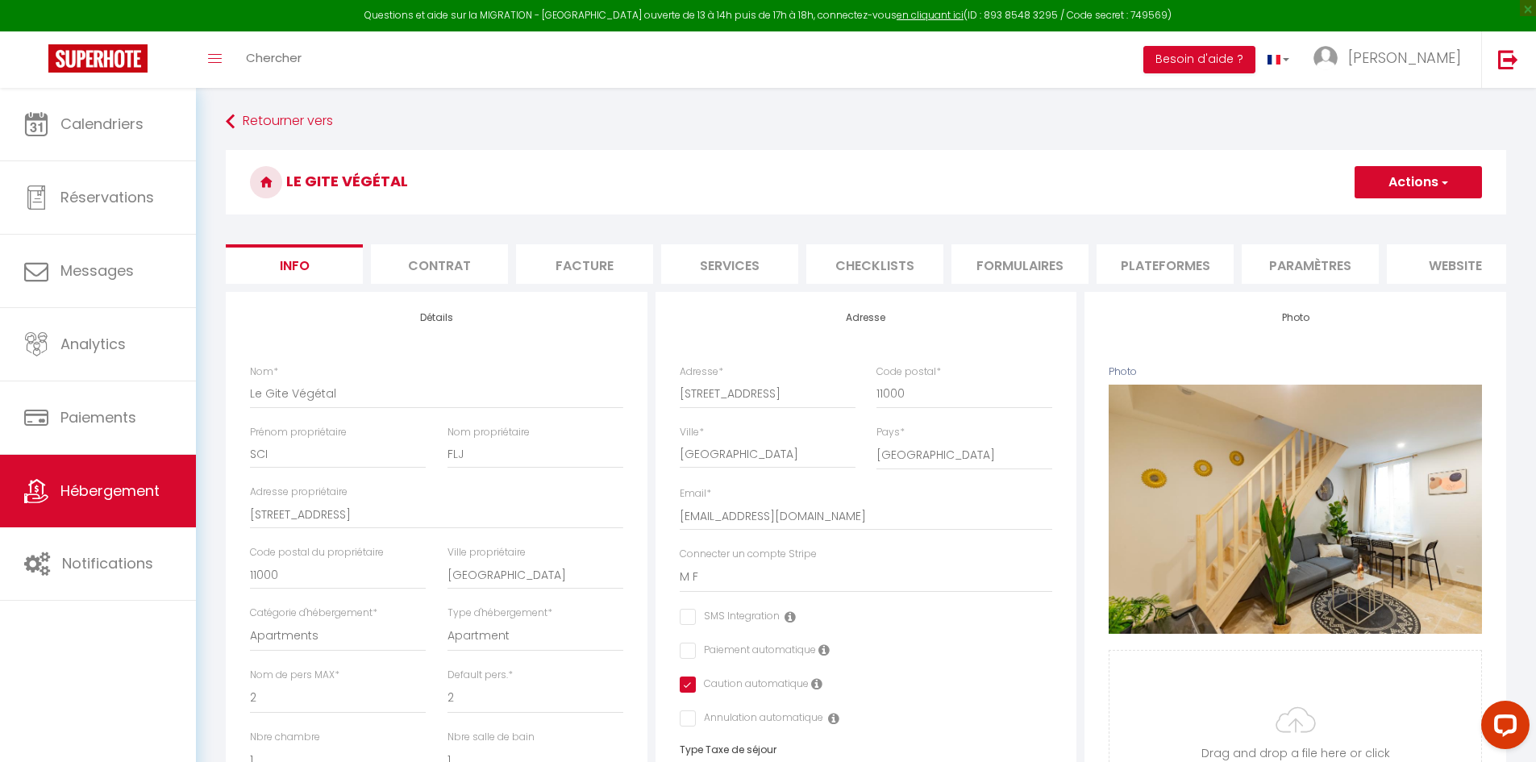
checkbox input "false"
checkbox input "true"
checkbox input "false"
select select "7563-1399563535748056785"
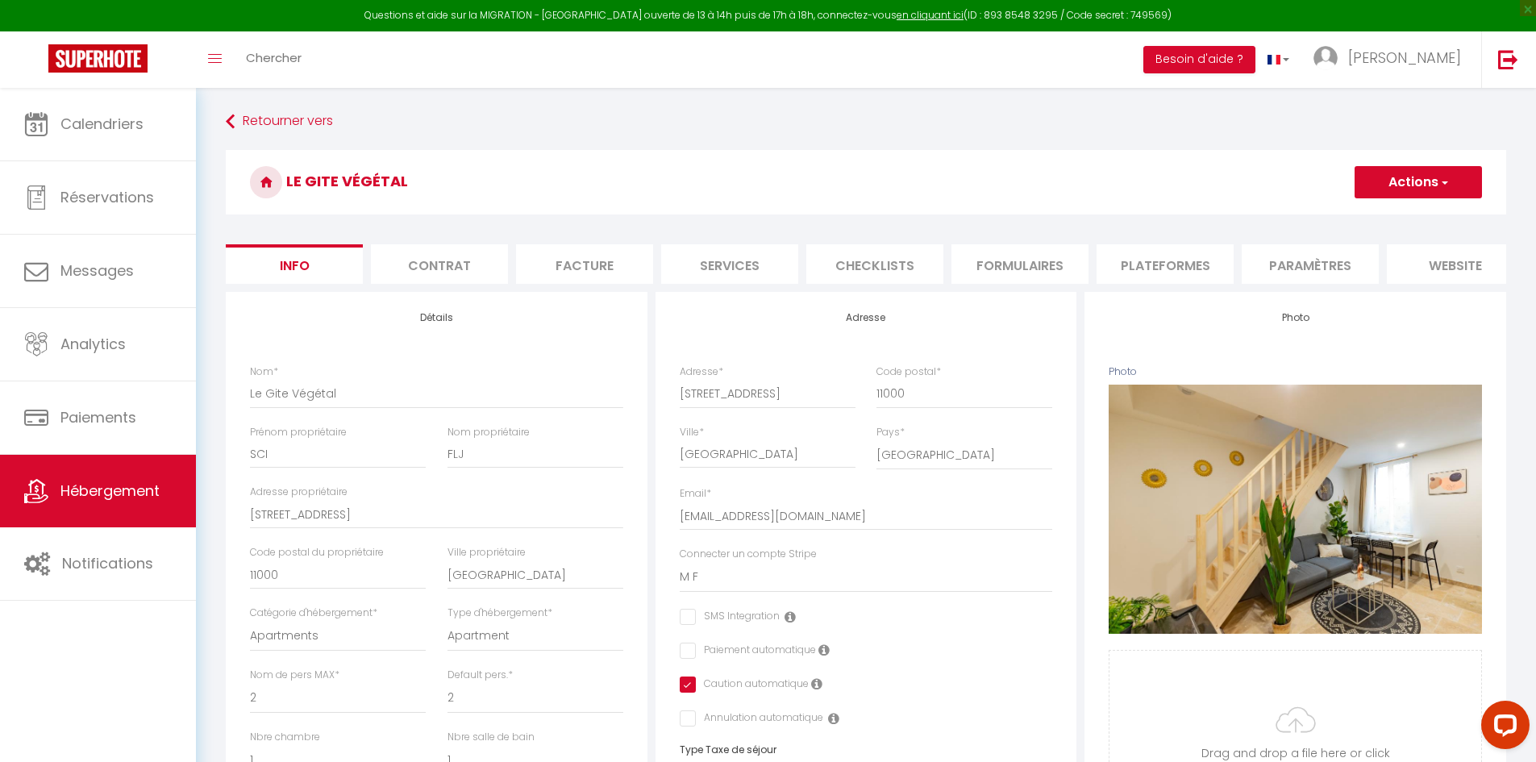
click at [1176, 264] on li "Plateformes" at bounding box center [1165, 264] width 137 height 40
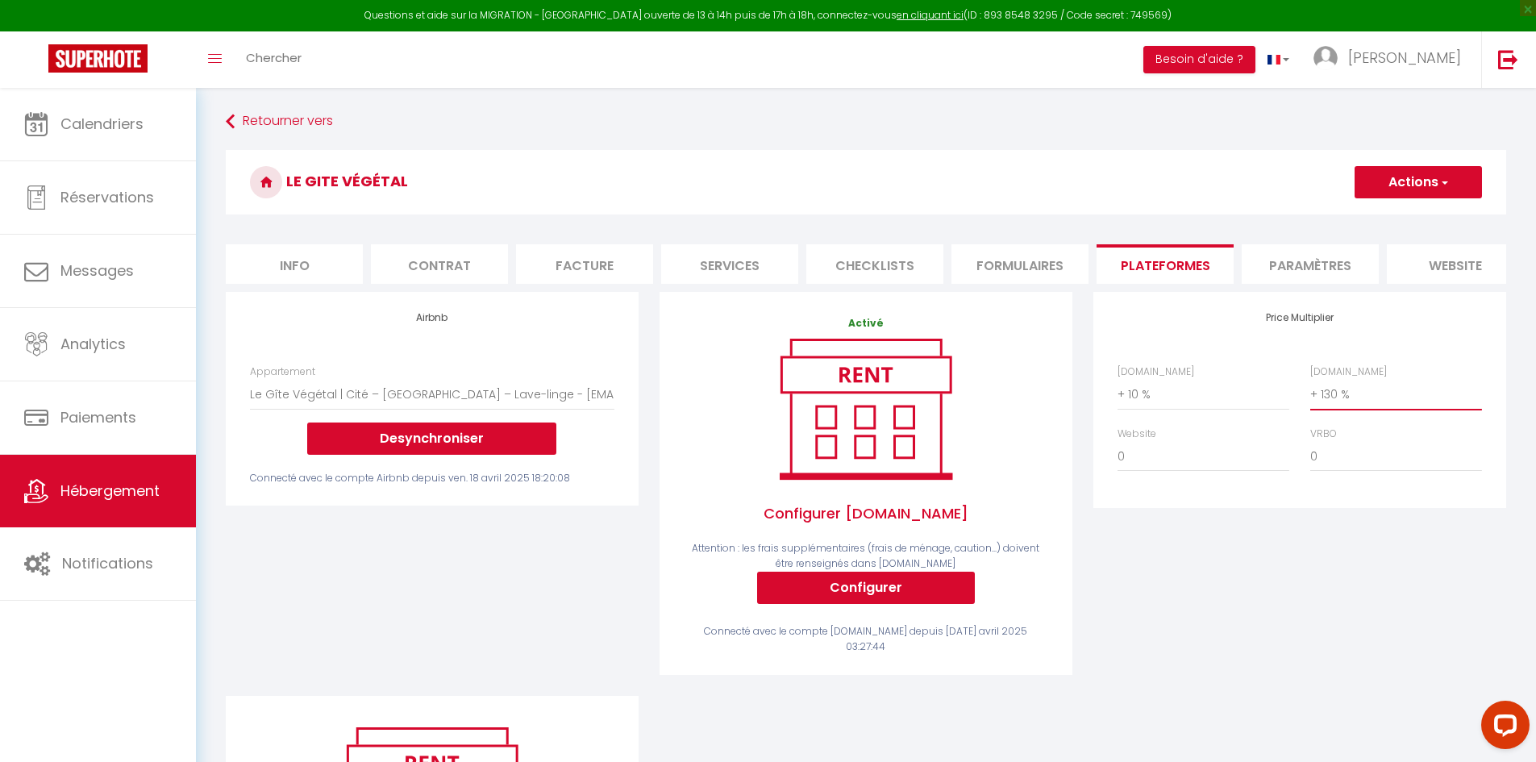
click at [1330, 406] on select "0 + 1 % + 2 % + 3 % + 4 % + 5 % + 6 % + 7 % + 8 % + 9 %" at bounding box center [1396, 394] width 172 height 31
click at [1310, 391] on select "0 + 1 % + 2 % + 3 % + 4 % + 5 % + 6 % + 7 % + 8 % + 9 %" at bounding box center [1396, 394] width 172 height 31
click at [1388, 186] on button "Actions" at bounding box center [1418, 182] width 127 height 32
click at [1403, 224] on link "Enregistrer" at bounding box center [1417, 217] width 127 height 21
click at [1406, 189] on button "Actions" at bounding box center [1418, 182] width 127 height 32
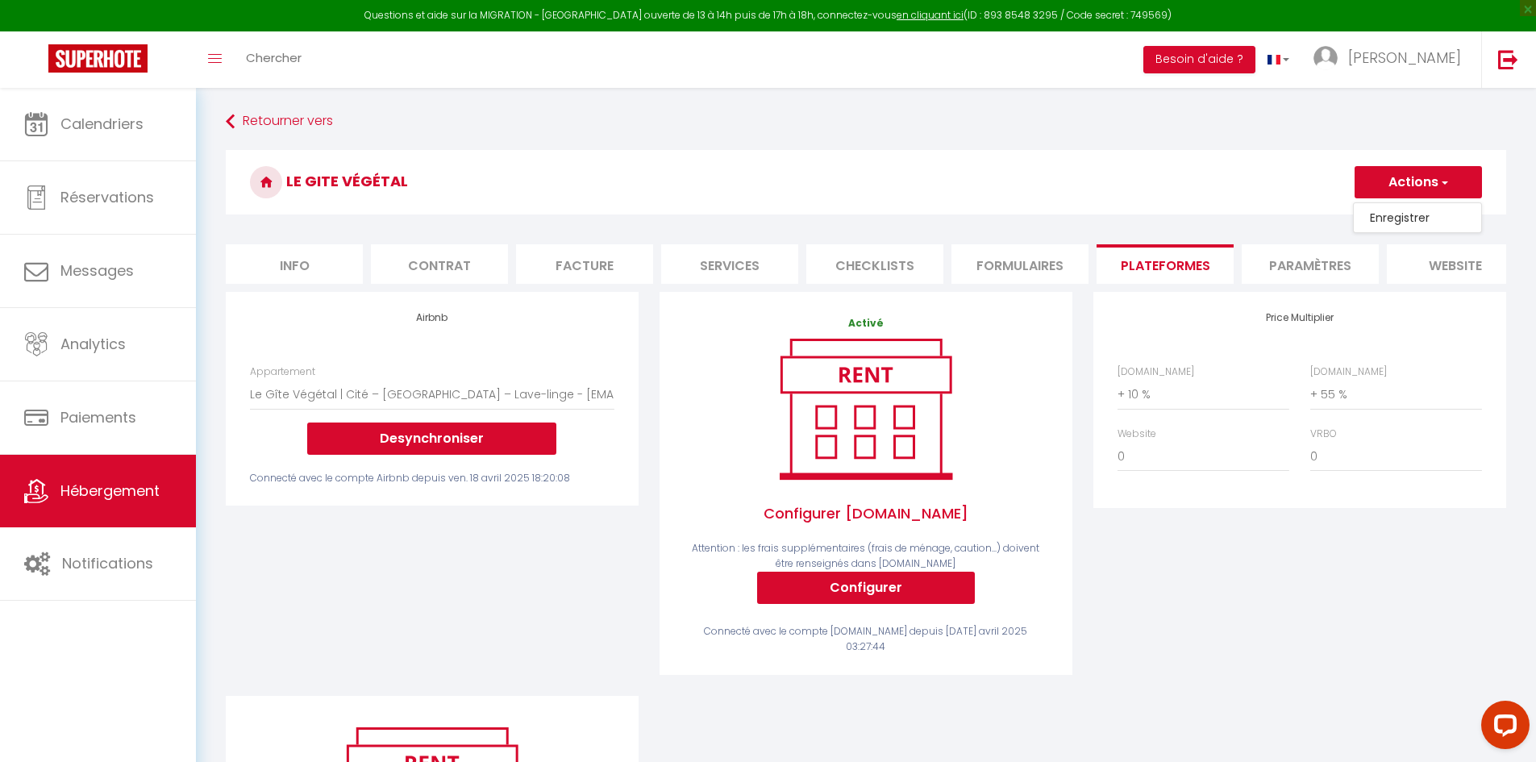
click at [1383, 217] on link "Enregistrer" at bounding box center [1417, 217] width 127 height 21
click at [1334, 410] on select "0 + 1 % + 2 % + 3 % + 4 % + 5 % + 6 % + 7 % + 8 % + 9 %" at bounding box center [1396, 394] width 172 height 31
click at [1310, 391] on select "0 + 1 % + 2 % + 3 % + 4 % + 5 % + 6 % + 7 % + 8 % + 9 %" at bounding box center [1396, 394] width 172 height 31
click at [1375, 191] on button "Actions" at bounding box center [1418, 182] width 127 height 32
click at [1382, 217] on link "Enregistrer" at bounding box center [1417, 217] width 127 height 21
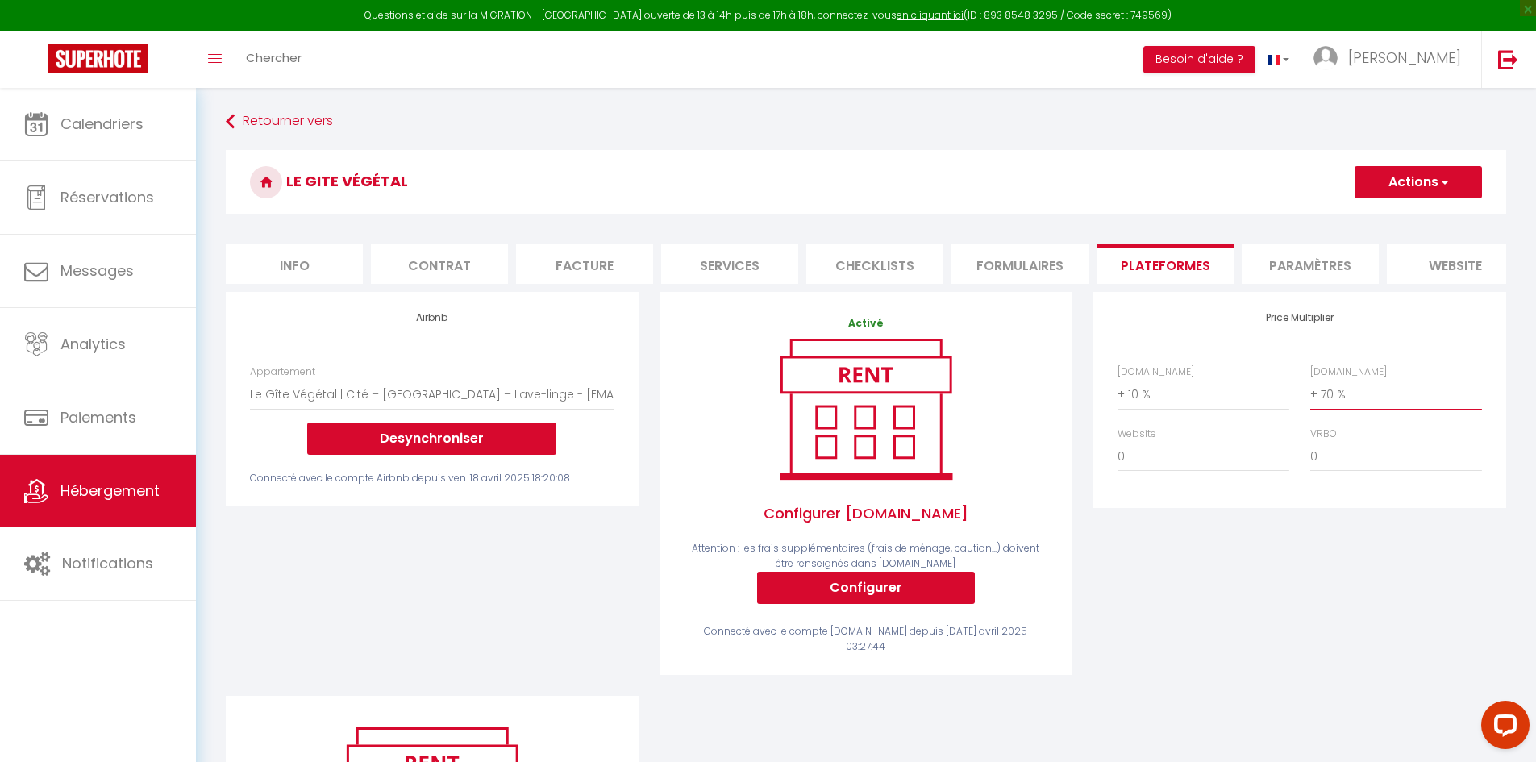
click at [1331, 404] on select "0 + 1 % + 2 % + 3 % + 4 % + 5 % + 6 % + 7 % + 8 % + 9 %" at bounding box center [1396, 394] width 172 height 31
select select "+ 60 %"
click at [1310, 391] on select "0 + 1 % + 2 % + 3 % + 4 % + 5 % + 6 % + 7 % + 8 % + 9 %" at bounding box center [1396, 394] width 172 height 31
click at [1378, 181] on button "Actions" at bounding box center [1418, 182] width 127 height 32
click at [1380, 219] on link "Enregistrer" at bounding box center [1417, 217] width 127 height 21
